Goal: Task Accomplishment & Management: Complete application form

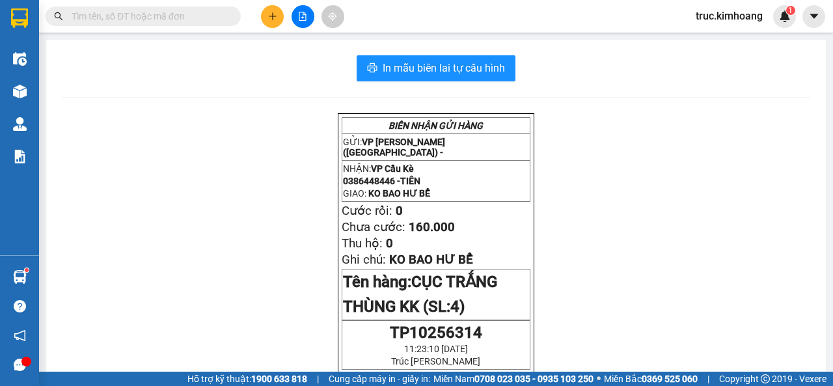
click at [258, 26] on div at bounding box center [303, 16] width 98 height 23
click at [280, 14] on button at bounding box center [272, 16] width 23 height 23
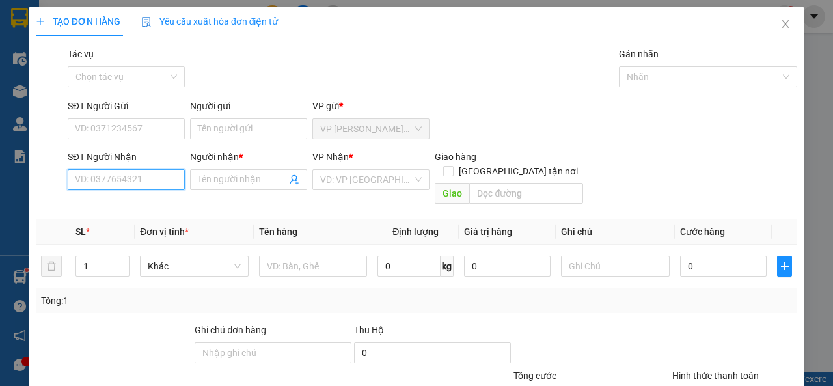
click at [154, 182] on input "SĐT Người Nhận" at bounding box center [126, 179] width 117 height 21
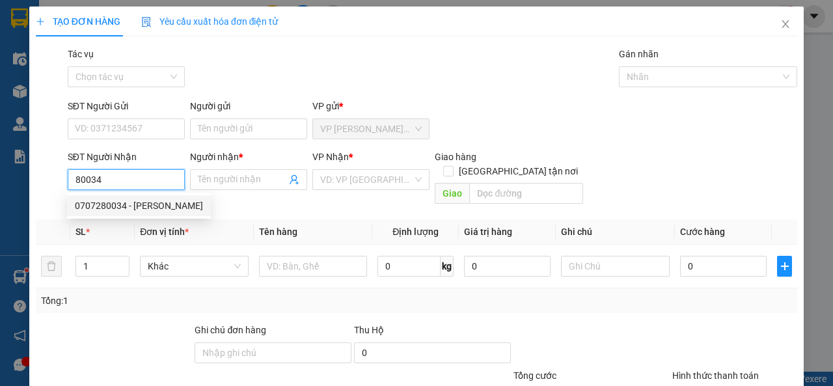
click at [161, 210] on div "0707280034 - [PERSON_NAME]" at bounding box center [139, 205] width 128 height 14
type input "0707280034"
type input "BI NGUYỄN"
type input "40.000"
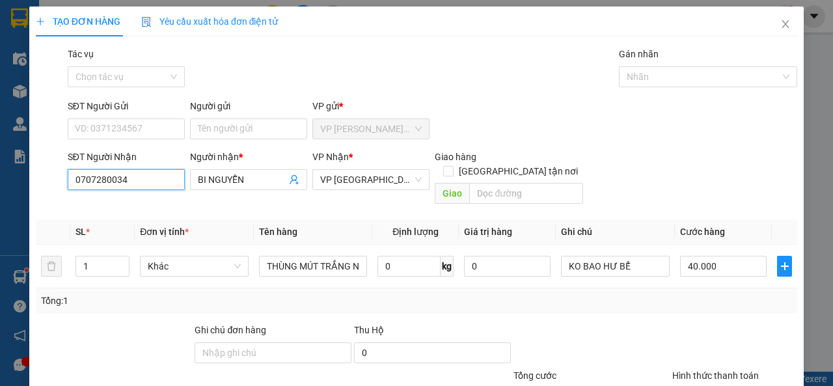
scroll to position [96, 0]
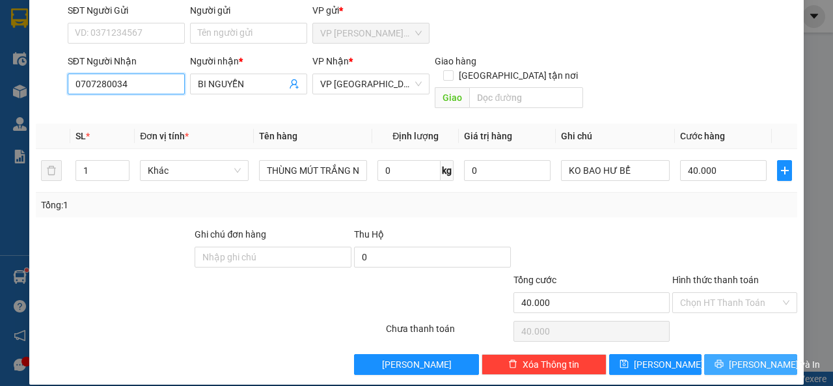
type input "0707280034"
click at [734, 357] on span "[PERSON_NAME] và In" at bounding box center [774, 364] width 91 height 14
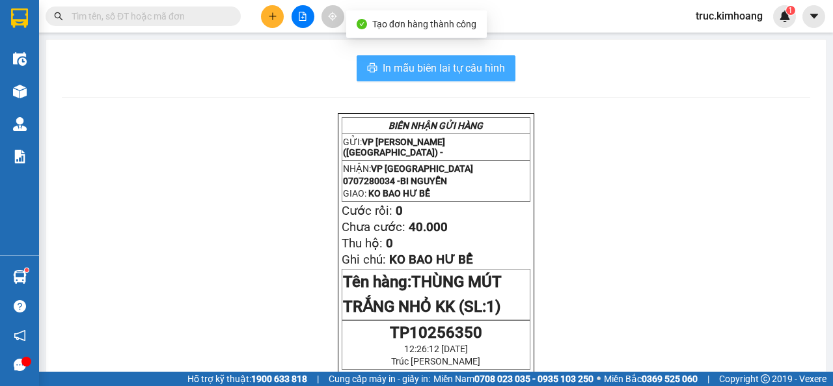
click at [442, 70] on span "In mẫu biên lai tự cấu hình" at bounding box center [444, 68] width 122 height 16
click at [418, 77] on button "In mẫu biên lai tự cấu hình" at bounding box center [436, 68] width 159 height 26
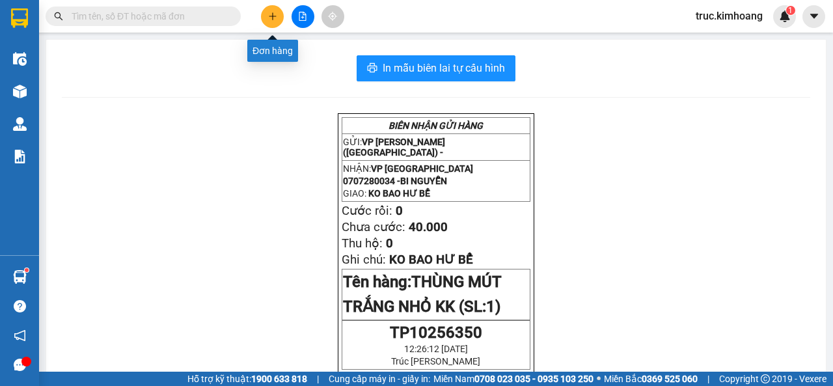
click at [269, 12] on icon "plus" at bounding box center [272, 16] width 9 height 9
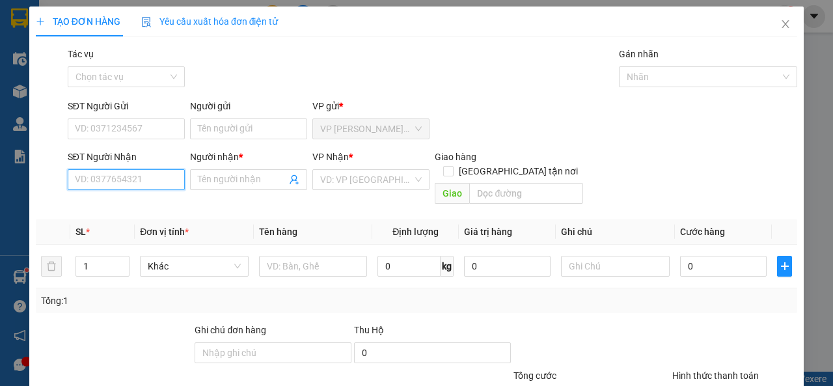
click at [153, 179] on input "SĐT Người Nhận" at bounding box center [126, 179] width 117 height 21
click at [165, 208] on div "0907173220 - CHỊ HIỀN" at bounding box center [125, 205] width 100 height 14
type input "0907173220"
type input "CHỊ HIỀN"
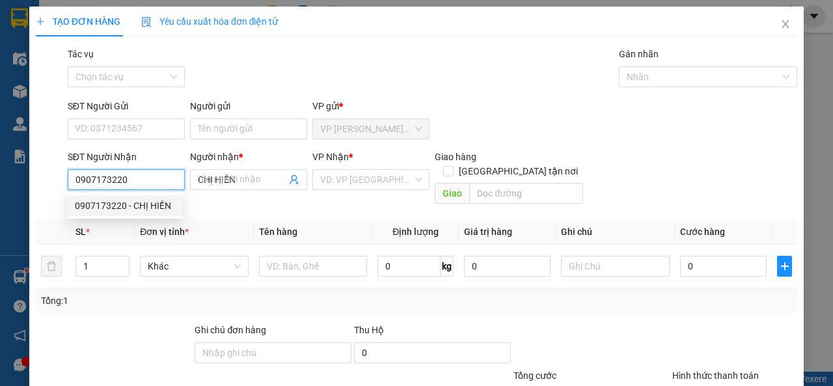
type input "30.000"
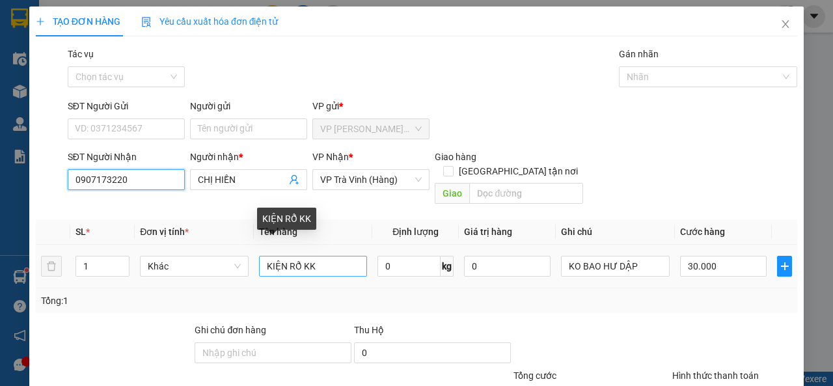
type input "0907173220"
click at [284, 256] on input "KIỆN RỔ KK" at bounding box center [313, 266] width 109 height 21
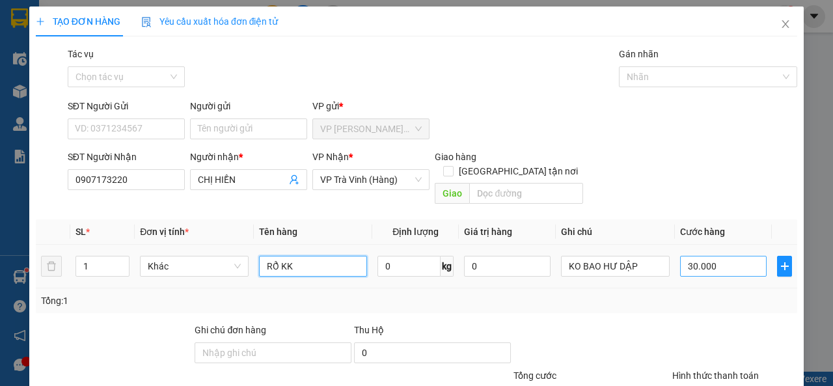
type input "RỔ KK"
click at [709, 256] on input "30.000" at bounding box center [723, 266] width 87 height 21
type input "2"
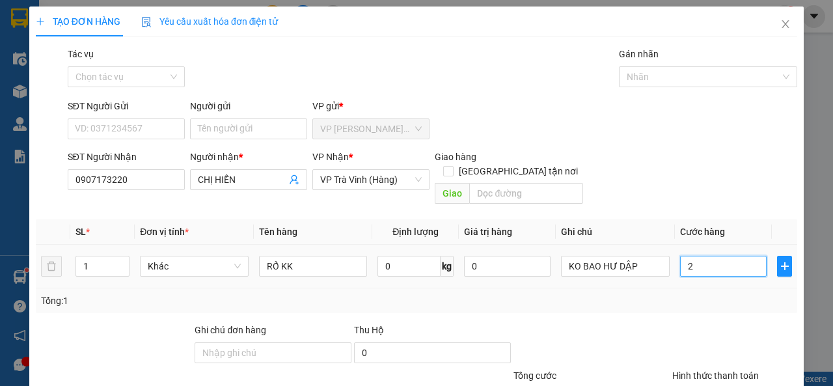
type input "25"
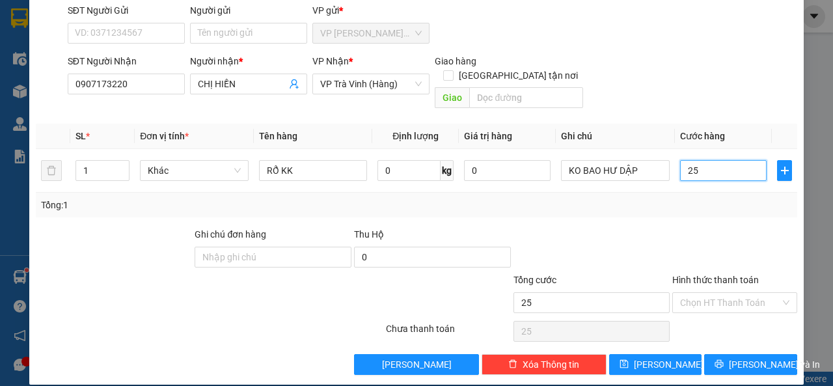
type input "25"
type input "25.000"
click at [740, 337] on div "Transit Pickup Surcharge Ids Transit Deliver Surcharge Ids Transit Deliver Surc…" at bounding box center [416, 163] width 761 height 424
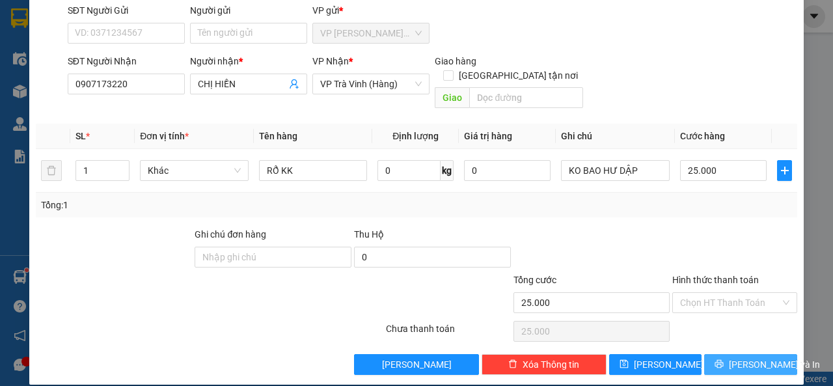
click at [735, 357] on span "[PERSON_NAME] và In" at bounding box center [774, 364] width 91 height 14
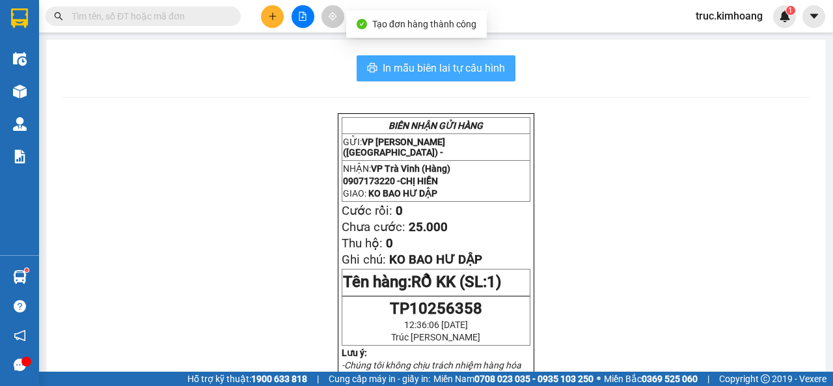
click at [462, 66] on span "In mẫu biên lai tự cấu hình" at bounding box center [444, 68] width 122 height 16
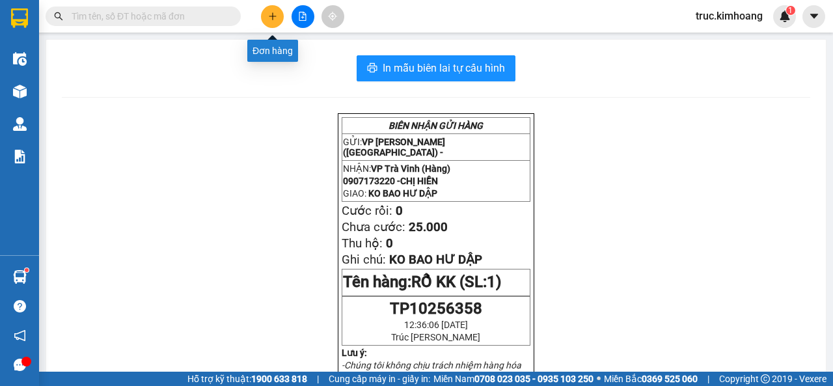
click at [280, 16] on button at bounding box center [272, 16] width 23 height 23
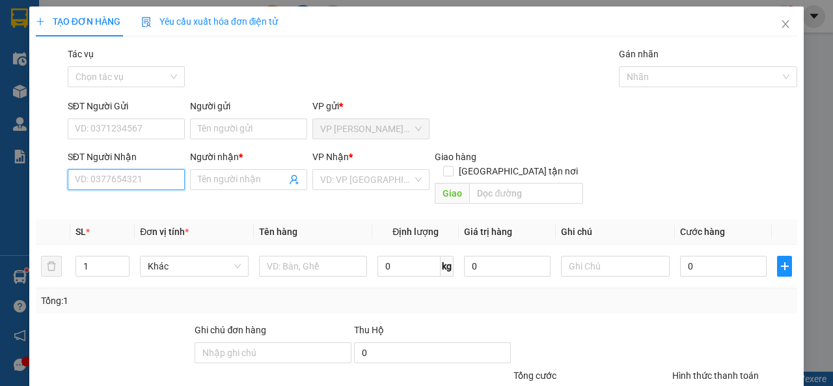
click at [105, 185] on input "SĐT Người Nhận" at bounding box center [126, 179] width 117 height 21
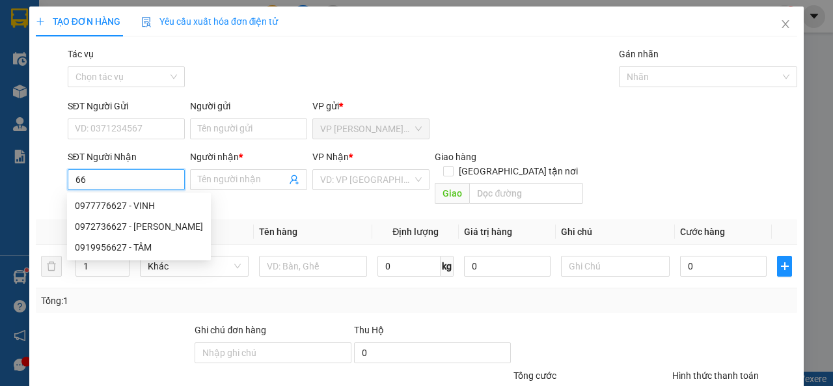
type input "6"
type input "2"
type input "0374712246"
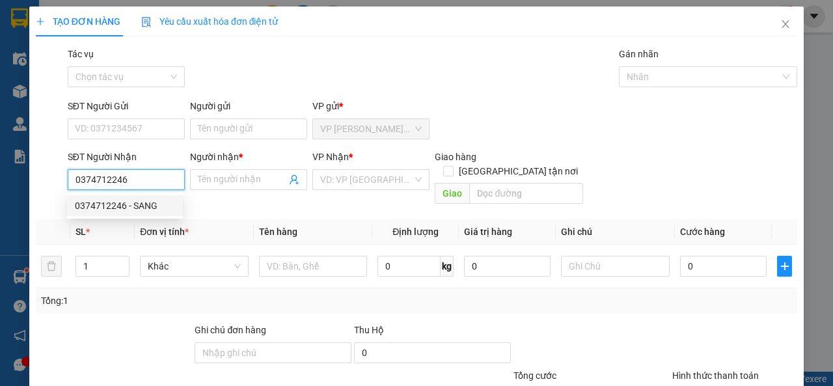
click at [163, 198] on div "0374712246 - SANG" at bounding box center [125, 205] width 100 height 14
type input "SANG"
type input "35.000"
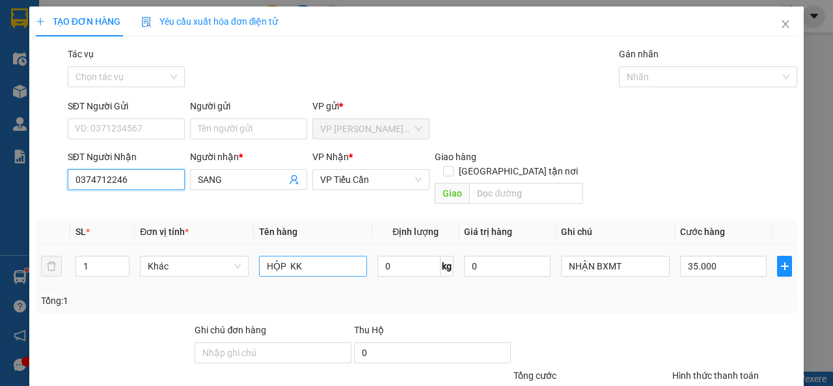
type input "0374712246"
drag, startPoint x: 316, startPoint y: 252, endPoint x: 253, endPoint y: 249, distance: 63.2
click at [254, 249] on td "HỘP KK" at bounding box center [313, 267] width 119 height 44
type input "CỤC TRẮNG KK"
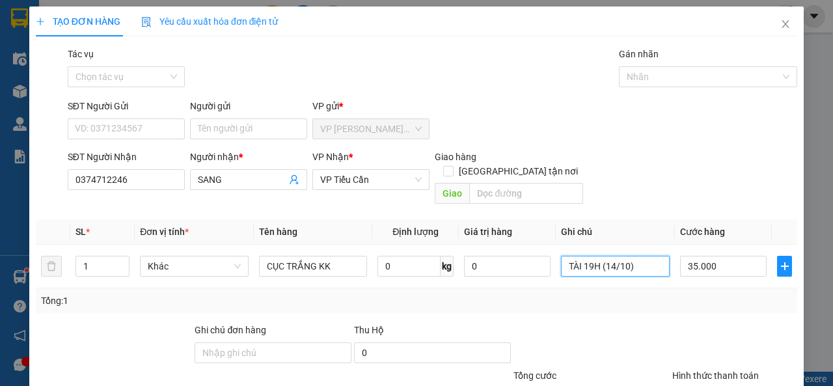
scroll to position [96, 0]
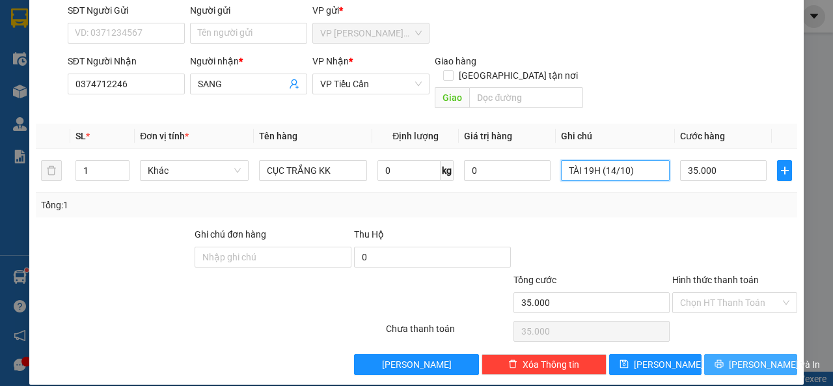
type input "TÀI 19H (14/10)"
click at [741, 357] on span "[PERSON_NAME] và In" at bounding box center [774, 364] width 91 height 14
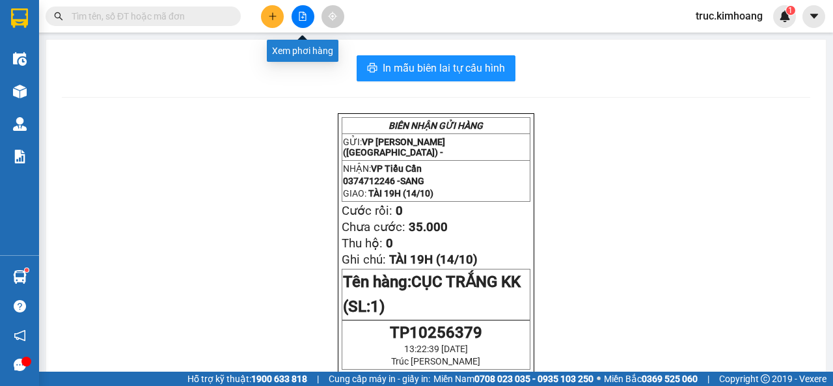
click at [301, 12] on icon "file-add" at bounding box center [302, 16] width 7 height 9
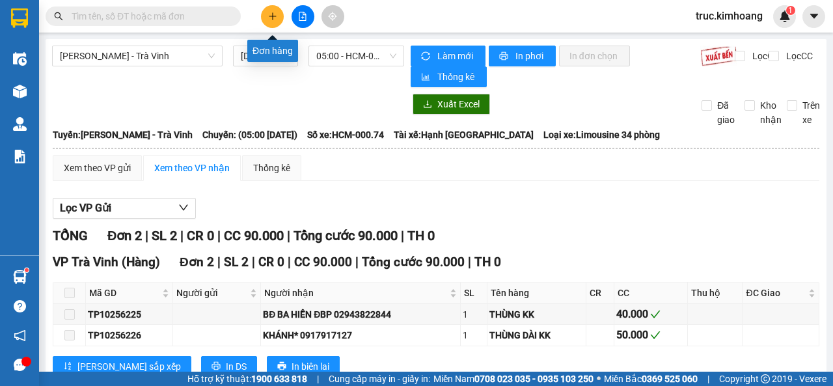
click at [269, 13] on icon "plus" at bounding box center [272, 16] width 9 height 9
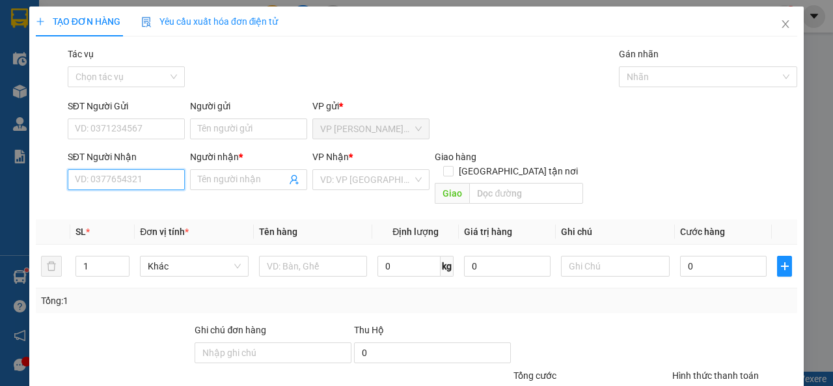
click at [147, 178] on input "SĐT Người Nhận" at bounding box center [126, 179] width 117 height 21
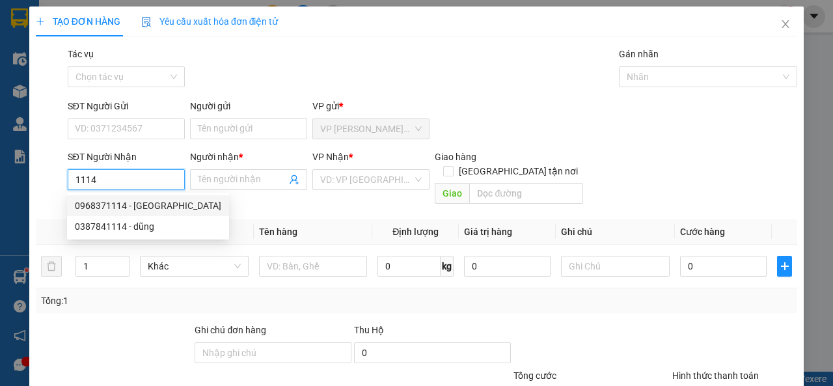
click at [146, 206] on div "0968371114 - [GEOGRAPHIC_DATA]" at bounding box center [148, 205] width 146 height 14
type input "0968371114"
type input "[GEOGRAPHIC_DATA]"
type input "40.000"
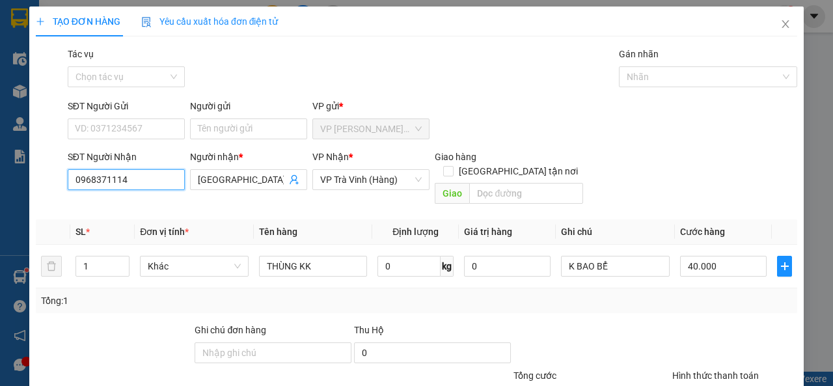
scroll to position [96, 0]
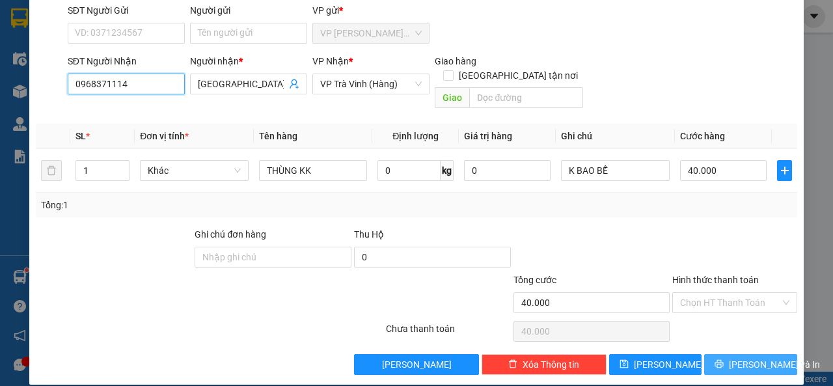
type input "0968371114"
click at [745, 354] on button "[PERSON_NAME] và In" at bounding box center [750, 364] width 93 height 21
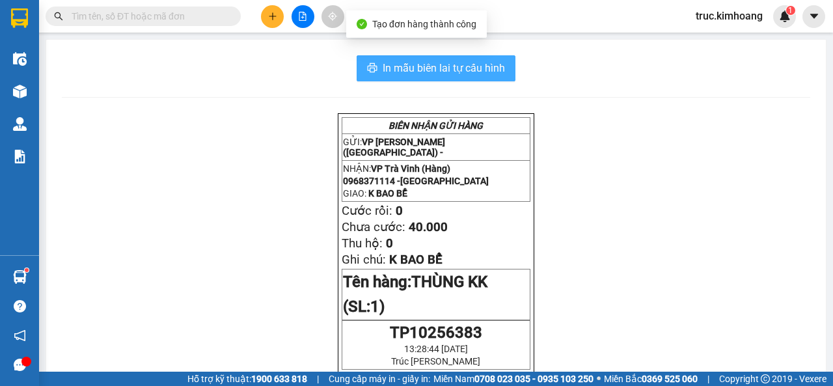
click at [493, 69] on span "In mẫu biên lai tự cấu hình" at bounding box center [444, 68] width 122 height 16
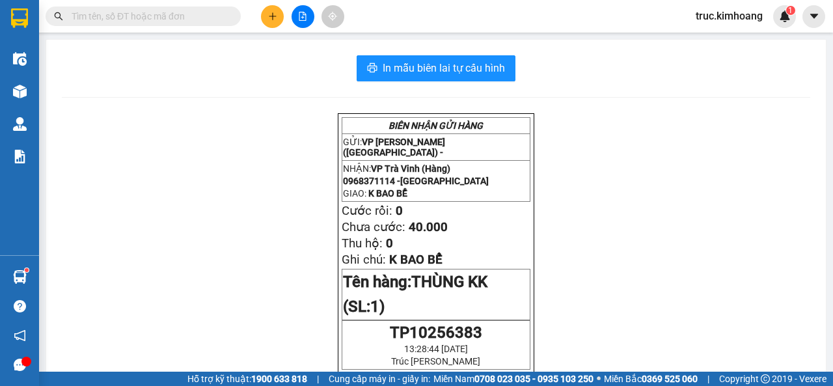
click at [204, 20] on input "text" at bounding box center [149, 16] width 154 height 14
click at [271, 19] on icon "plus" at bounding box center [272, 16] width 9 height 9
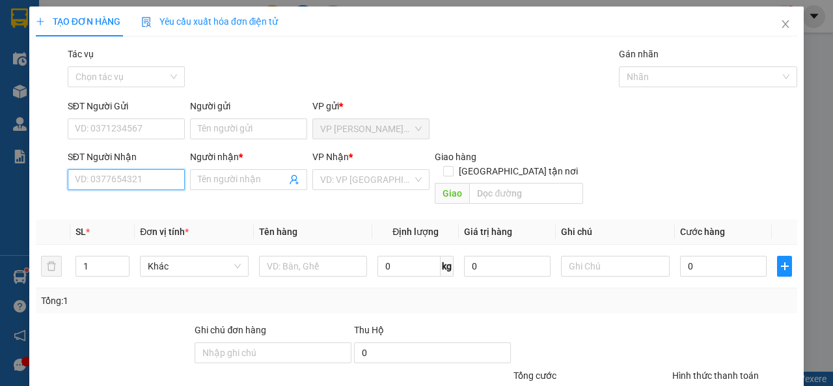
click at [149, 176] on input "SĐT Người Nhận" at bounding box center [126, 179] width 117 height 21
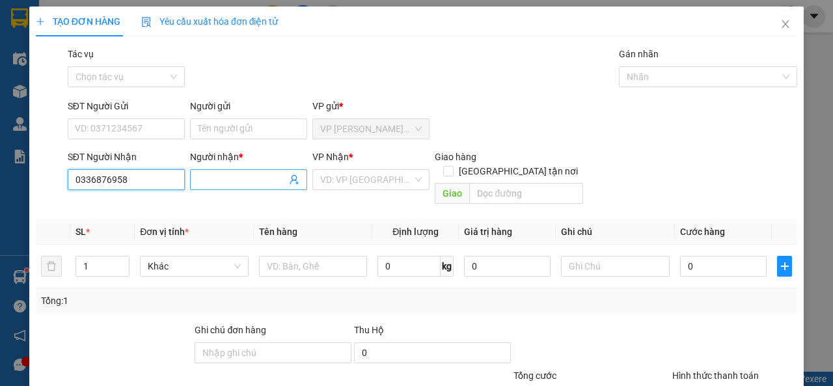
type input "0336876958"
click at [202, 180] on input "Người nhận *" at bounding box center [242, 179] width 88 height 14
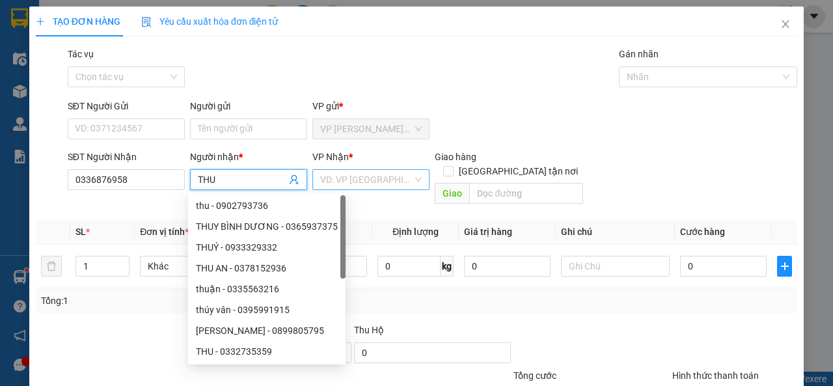
type input "THU"
click at [349, 182] on input "search" at bounding box center [366, 180] width 92 height 20
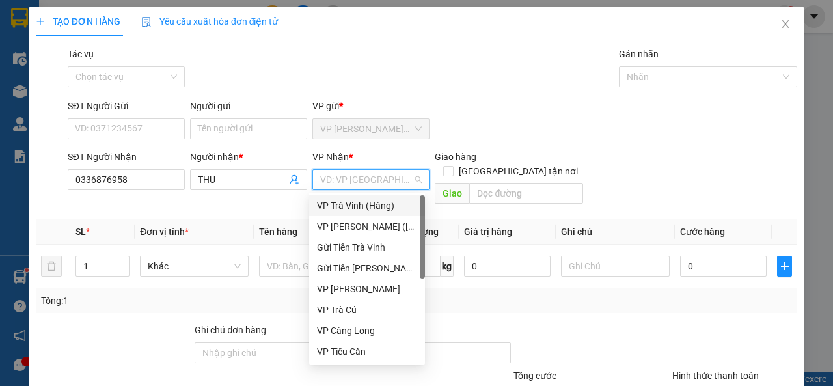
click at [366, 207] on div "VP Trà Vinh (Hàng)" at bounding box center [367, 205] width 100 height 14
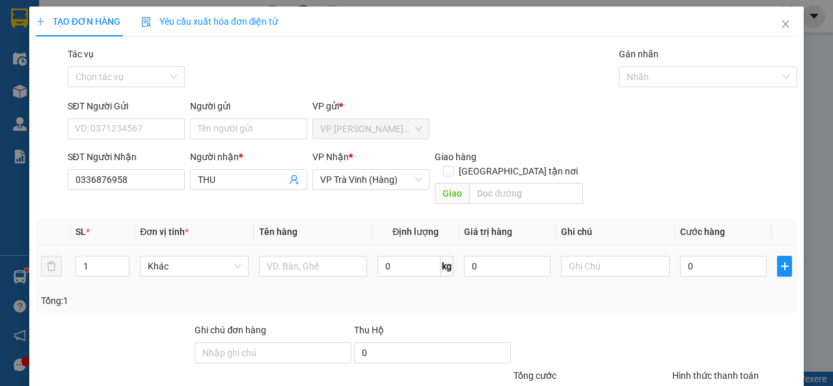
click at [301, 266] on td at bounding box center [313, 267] width 119 height 44
click at [305, 256] on input "text" at bounding box center [313, 266] width 109 height 21
type input "KIỆN THÙNG KK"
click at [588, 256] on input "text" at bounding box center [615, 266] width 109 height 21
type input "K"
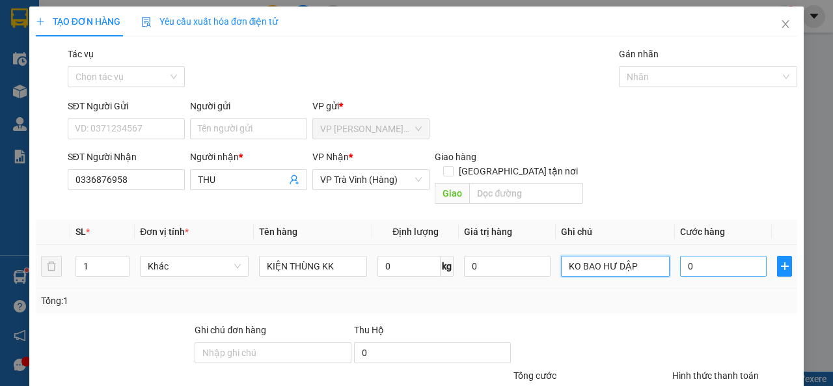
type input "KO BAO HƯ DẬP"
click at [696, 256] on input "0" at bounding box center [723, 266] width 87 height 21
type input "4"
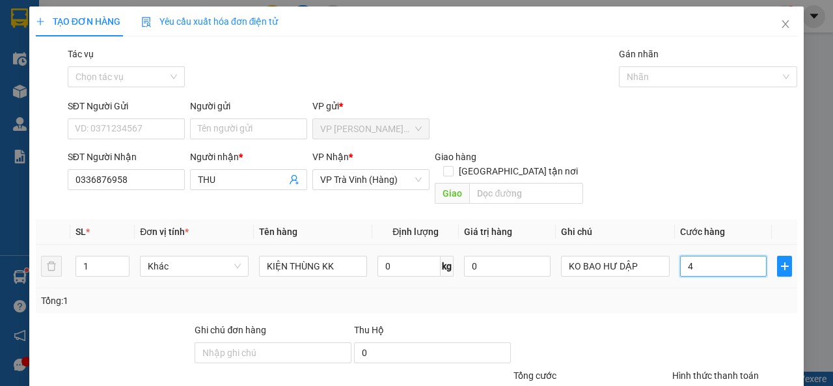
type input "40"
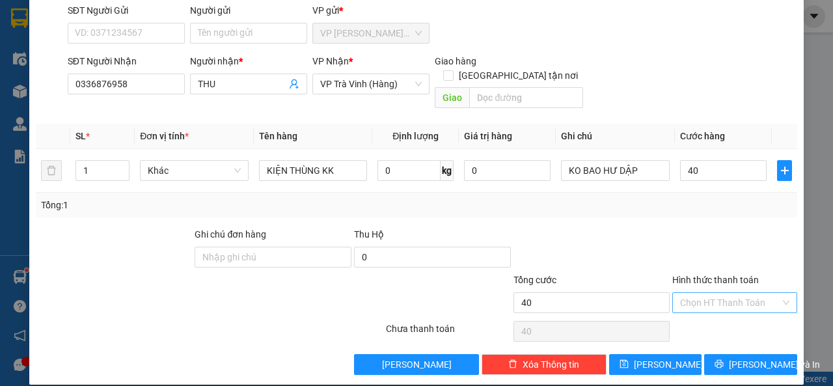
type input "40.000"
click at [712, 294] on input "Hình thức thanh toán" at bounding box center [730, 303] width 100 height 20
drag, startPoint x: 711, startPoint y: 305, endPoint x: 719, endPoint y: 327, distance: 23.7
click at [711, 307] on div "Tại văn phòng" at bounding box center [726, 314] width 123 height 21
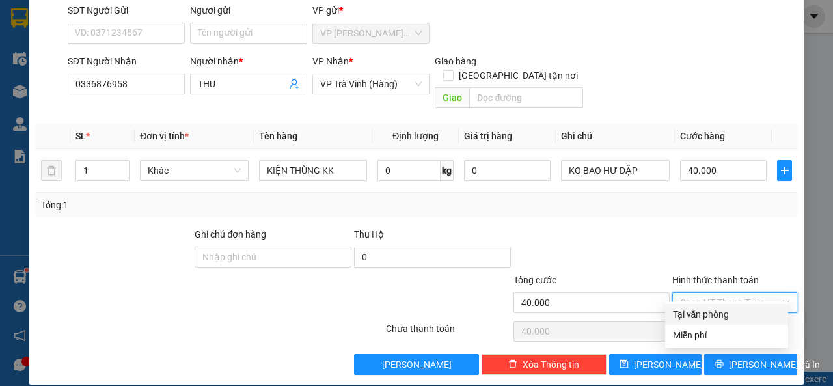
type input "0"
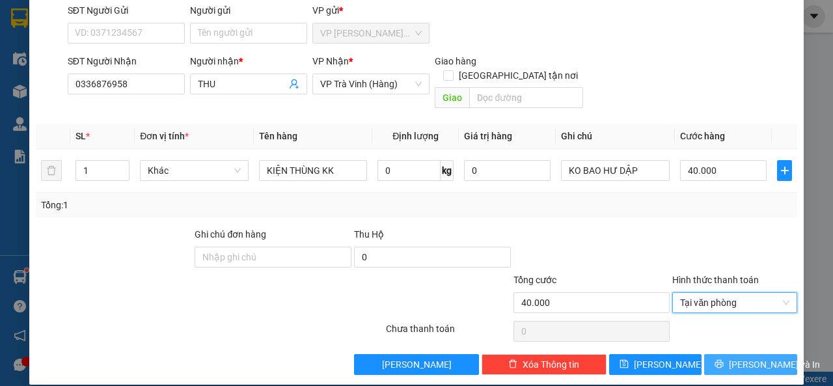
click at [723, 360] on icon "printer" at bounding box center [719, 364] width 8 height 8
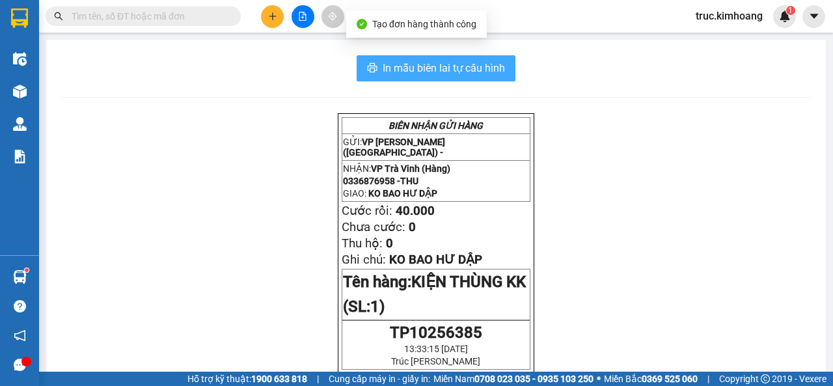
click at [436, 70] on span "In mẫu biên lai tự cấu hình" at bounding box center [444, 68] width 122 height 16
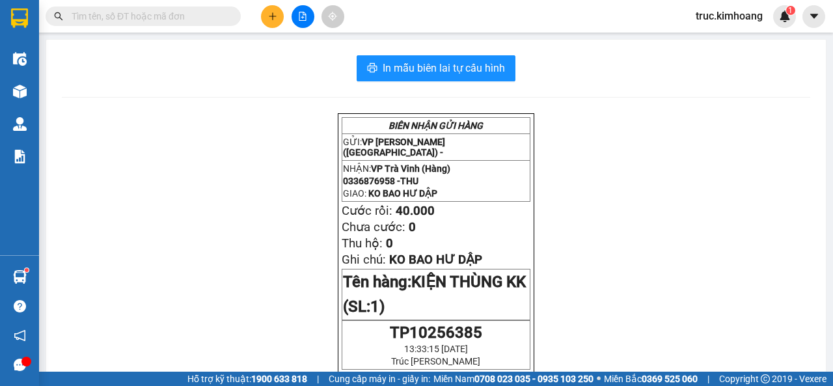
drag, startPoint x: 280, startPoint y: 6, endPoint x: 265, endPoint y: 37, distance: 34.6
click at [280, 8] on div at bounding box center [303, 16] width 98 height 23
click at [271, 22] on button at bounding box center [272, 16] width 23 height 23
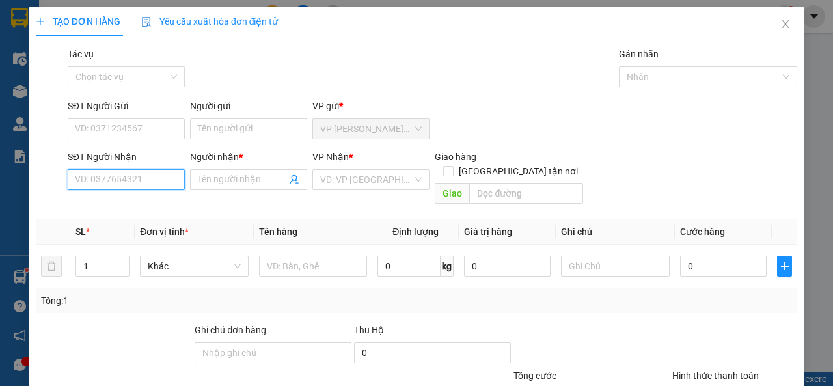
click at [152, 176] on input "SĐT Người Nhận" at bounding box center [126, 179] width 117 height 21
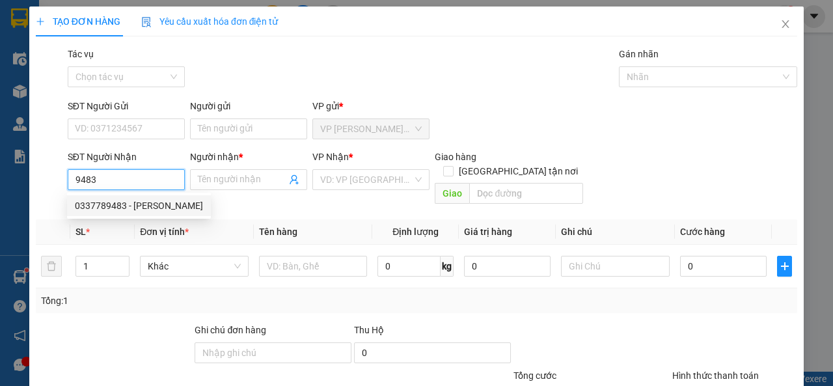
click at [142, 215] on body "Kết quả tìm kiếm ( 0 ) Bộ lọc No Data truc.[PERSON_NAME] 1 Điều hành xe Kho hàn…" at bounding box center [416, 193] width 833 height 386
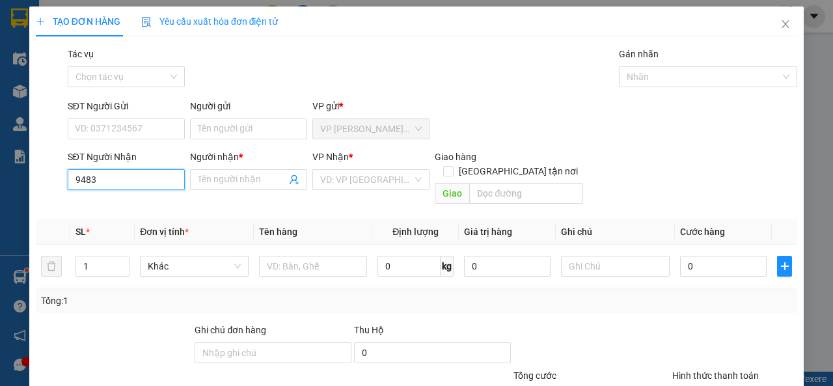
click at [149, 180] on input "9483" at bounding box center [126, 179] width 117 height 21
click at [140, 186] on input "9483" at bounding box center [126, 179] width 117 height 21
click at [126, 178] on input "9483" at bounding box center [126, 179] width 117 height 21
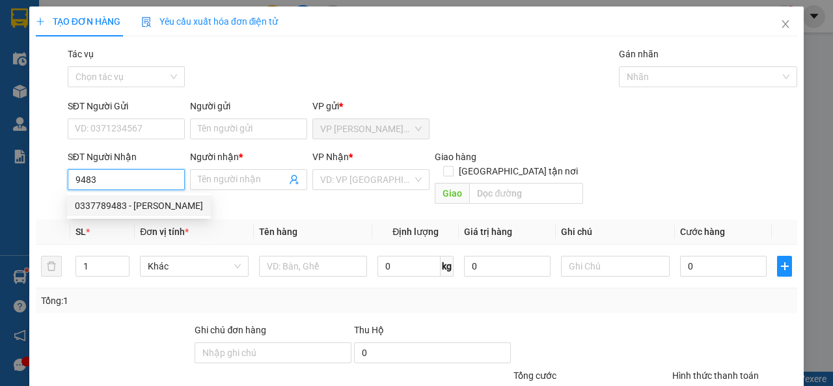
click at [134, 199] on div "0337789483 - [PERSON_NAME]" at bounding box center [139, 205] width 128 height 14
type input "0337789483"
type input "BÍCH VÂN"
type input "100.000"
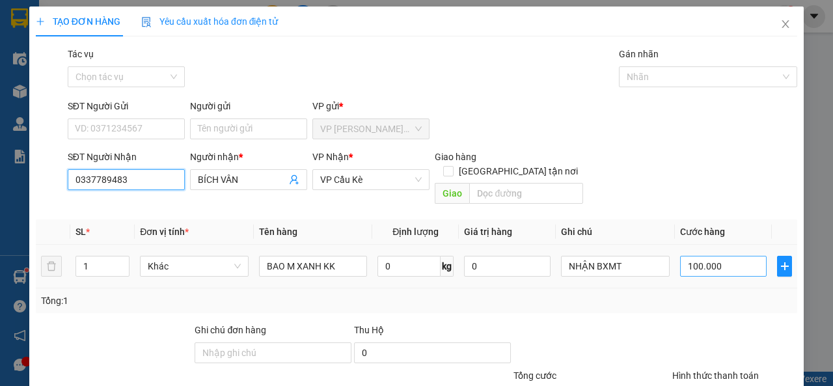
type input "0337789483"
click at [705, 256] on input "100.000" at bounding box center [723, 266] width 87 height 21
type input "8"
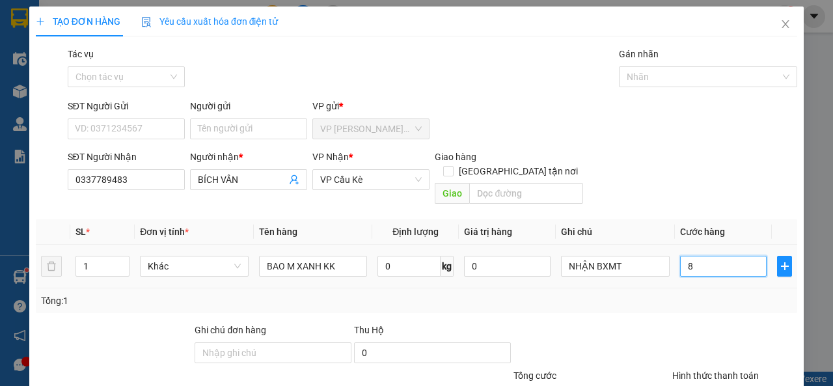
type input "80"
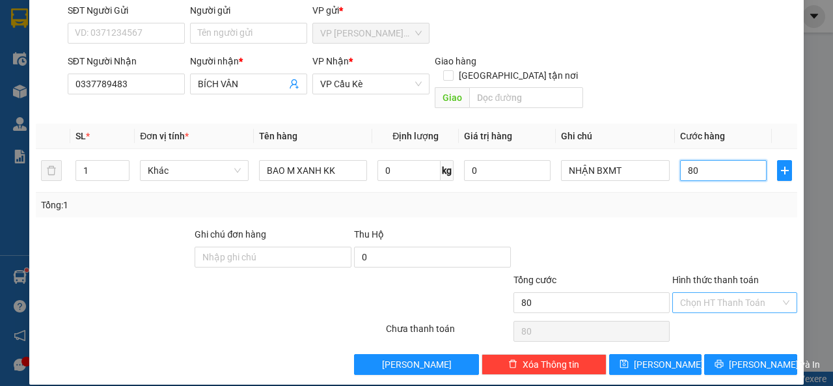
type input "80"
click at [704, 293] on input "Hình thức thanh toán" at bounding box center [730, 303] width 100 height 20
type input "80.000"
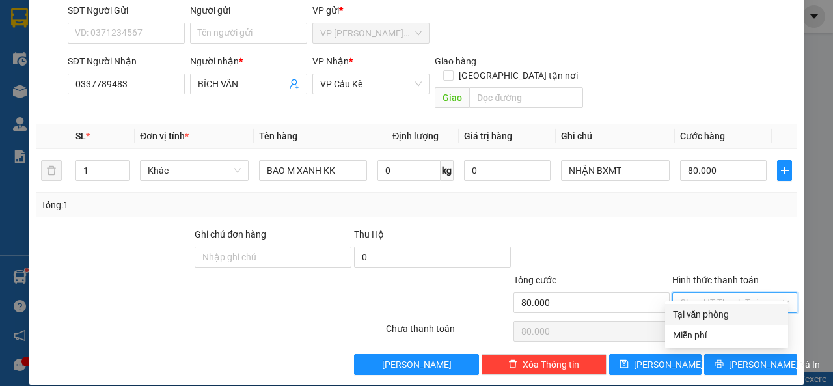
drag, startPoint x: 709, startPoint y: 313, endPoint x: 721, endPoint y: 323, distance: 15.8
click at [709, 314] on div "Tại văn phòng" at bounding box center [726, 314] width 107 height 14
type input "0"
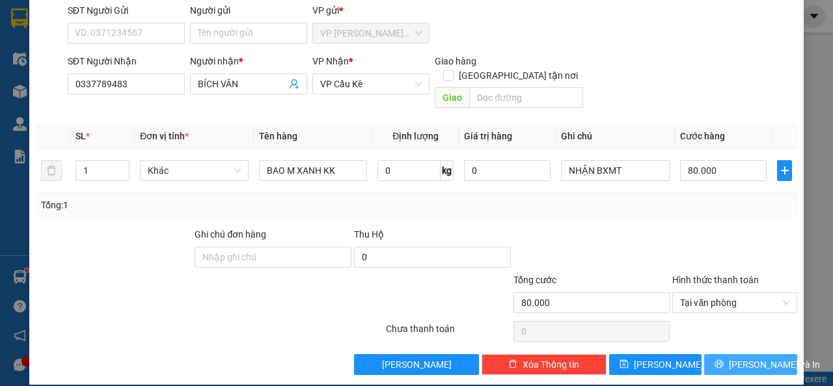
click at [740, 357] on span "[PERSON_NAME] và In" at bounding box center [774, 364] width 91 height 14
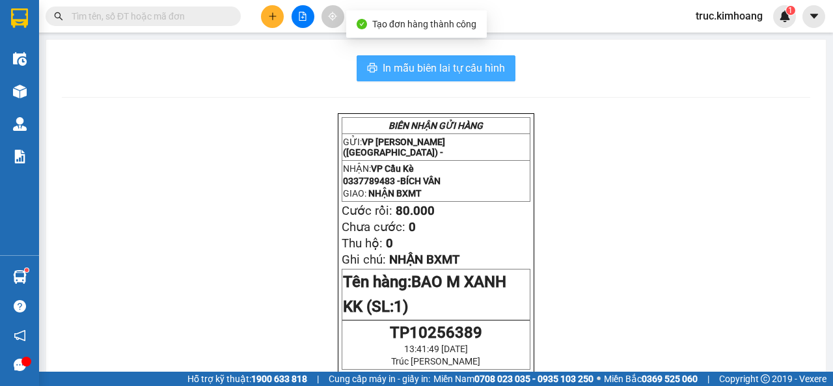
click at [464, 63] on span "In mẫu biên lai tự cấu hình" at bounding box center [444, 68] width 122 height 16
